Goal: Task Accomplishment & Management: Manage account settings

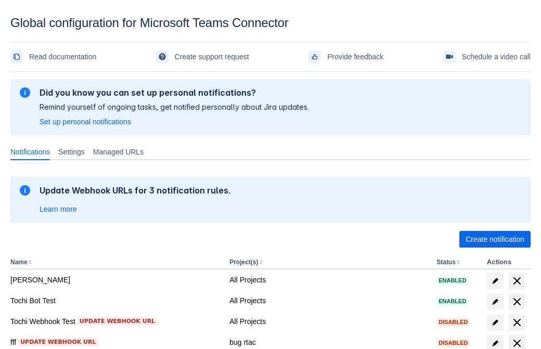
click at [494, 239] on span "Create notification" at bounding box center [494, 239] width 59 height 17
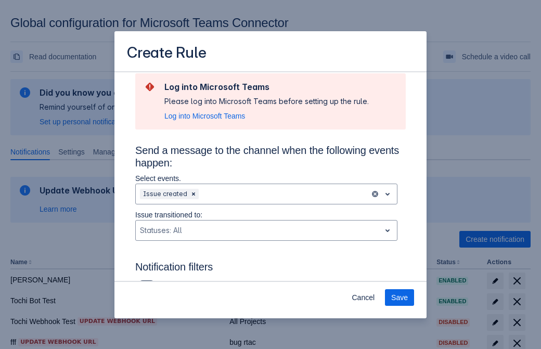
type input "RuleName-736870New Rule (44)"
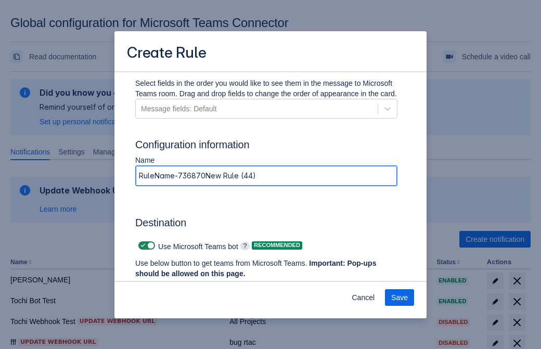
click at [193, 285] on span "Authenticate in Microsoft Teams" at bounding box center [192, 293] width 103 height 17
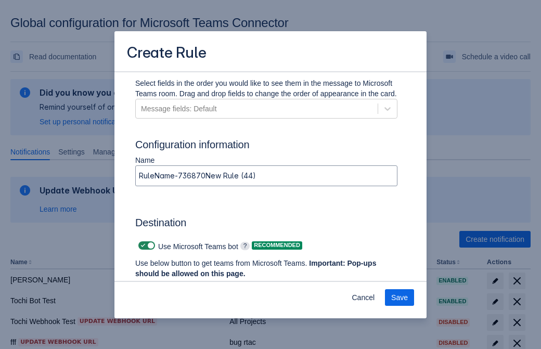
scroll to position [0, 0]
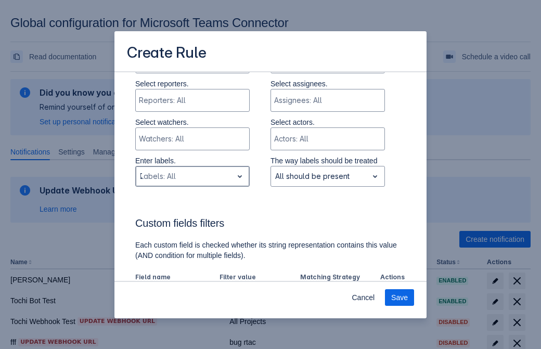
type input "736870_label"
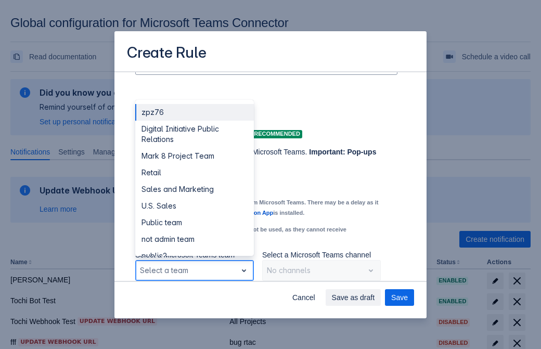
click at [194, 173] on div "Retail" at bounding box center [194, 172] width 119 height 17
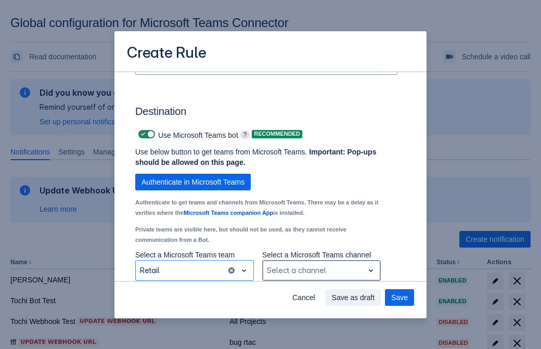
click at [321, 270] on div "Scrollable content" at bounding box center [313, 270] width 93 height 12
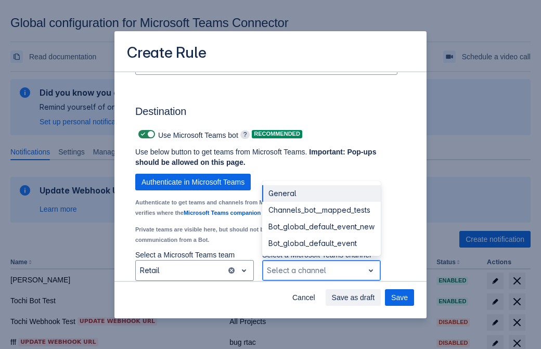
click at [321, 243] on div "Bot_global_default_event" at bounding box center [321, 243] width 119 height 17
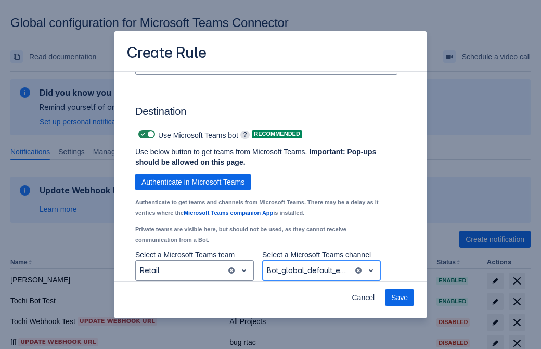
click at [399, 297] on span "Save" at bounding box center [399, 297] width 17 height 17
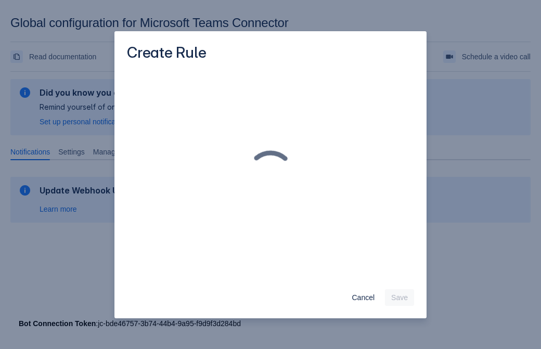
scroll to position [0, 0]
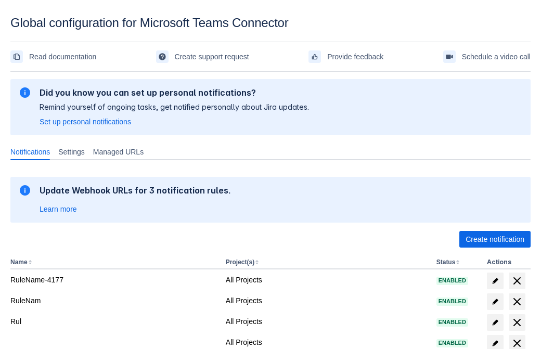
scroll to position [215, 0]
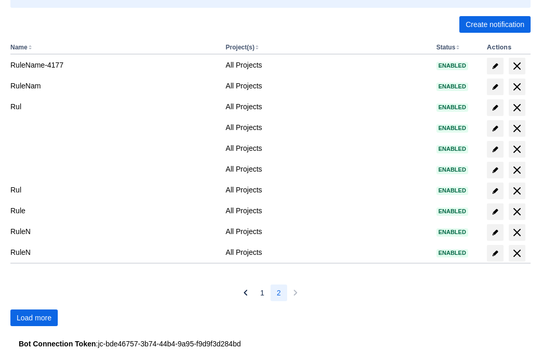
click at [34, 318] on span "Load more" at bounding box center [34, 317] width 35 height 17
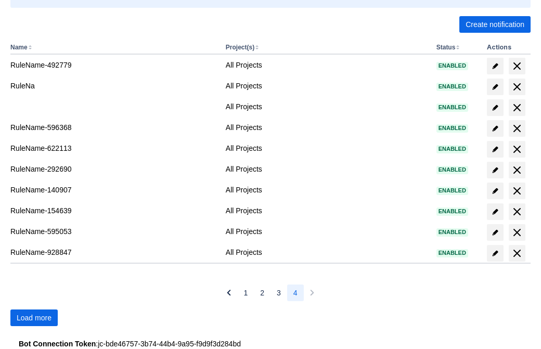
click at [34, 318] on span "Load more" at bounding box center [34, 317] width 35 height 17
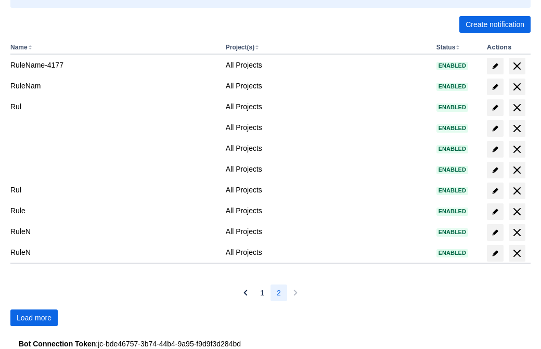
click at [34, 318] on span "Load more" at bounding box center [34, 317] width 35 height 17
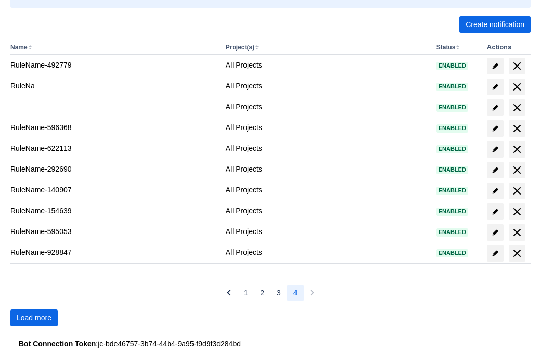
click at [34, 318] on span "Load more" at bounding box center [34, 317] width 35 height 17
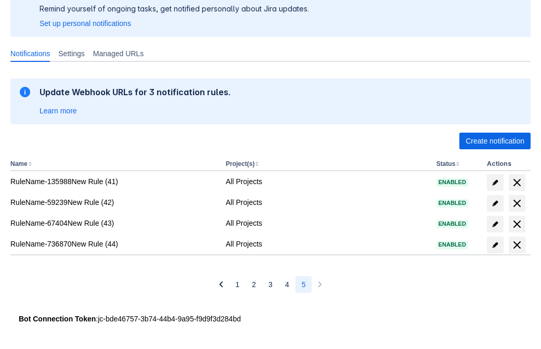
scroll to position [98, 0]
click at [516, 245] on span "delete" at bounding box center [517, 245] width 12 height 12
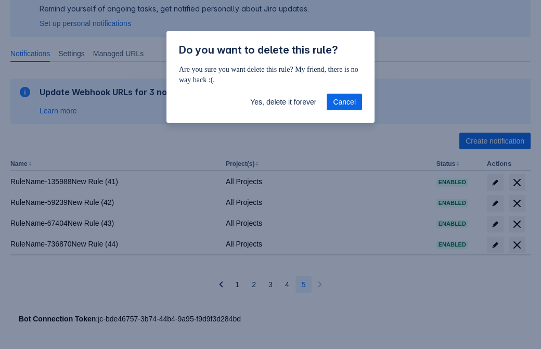
click at [283, 102] on span "Yes, delete it forever" at bounding box center [283, 102] width 66 height 17
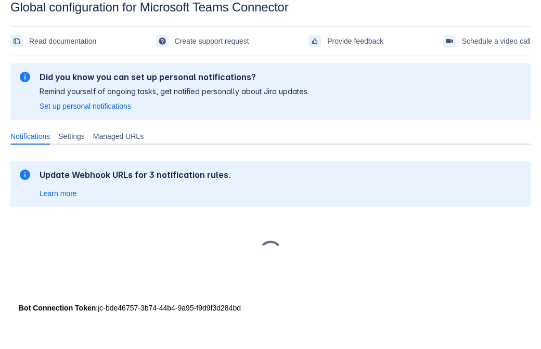
scroll to position [16, 0]
